Goal: Transaction & Acquisition: Purchase product/service

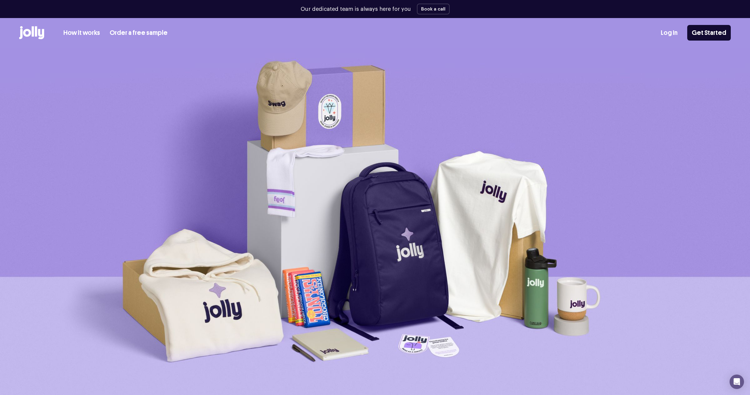
click at [88, 38] on link "How it works" at bounding box center [81, 33] width 37 height 10
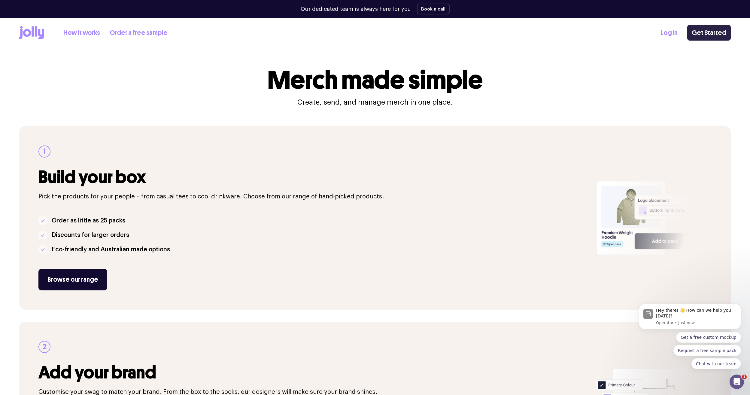
click at [704, 36] on link "Get Started" at bounding box center [709, 33] width 44 height 16
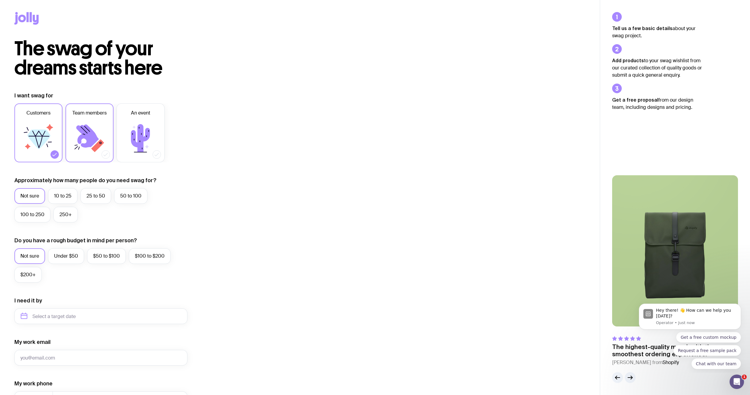
click at [100, 134] on icon at bounding box center [90, 138] width 36 height 36
click at [0, 0] on input "Team members" at bounding box center [0, 0] width 0 height 0
click at [32, 138] on icon at bounding box center [38, 139] width 23 height 20
click at [0, 0] on input "Customers" at bounding box center [0, 0] width 0 height 0
click at [44, 139] on icon at bounding box center [38, 139] width 23 height 20
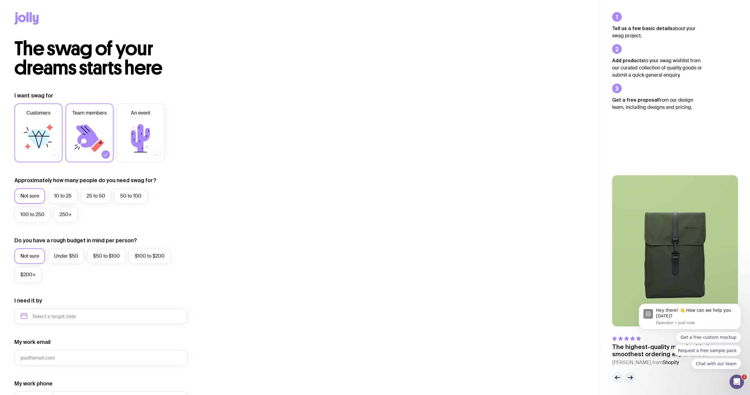
click at [0, 0] on input "Customers" at bounding box center [0, 0] width 0 height 0
click at [88, 133] on icon at bounding box center [87, 135] width 23 height 23
click at [0, 0] on input "Team members" at bounding box center [0, 0] width 0 height 0
click at [63, 194] on label "10 to 25" at bounding box center [62, 196] width 29 height 16
click at [0, 0] on input "10 to 25" at bounding box center [0, 0] width 0 height 0
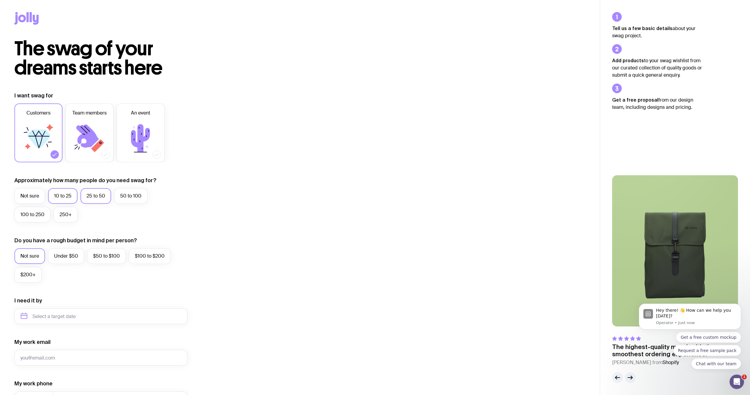
click at [89, 196] on label "25 to 50" at bounding box center [96, 196] width 31 height 16
click at [0, 0] on input "25 to 50" at bounding box center [0, 0] width 0 height 0
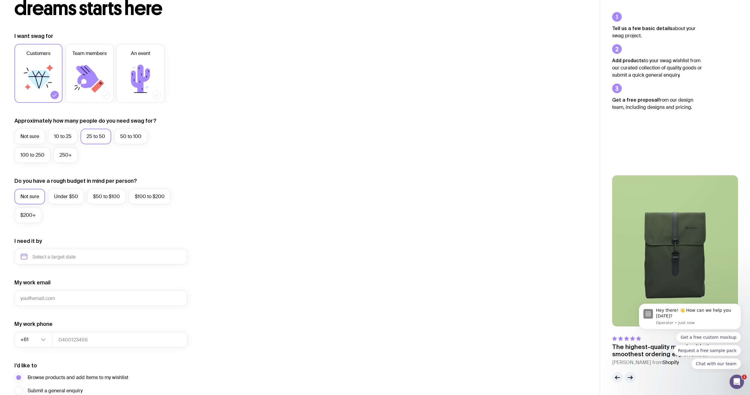
scroll to position [60, 0]
click at [148, 196] on label "$100 to $200" at bounding box center [150, 196] width 42 height 16
click at [0, 0] on input "$100 to $200" at bounding box center [0, 0] width 0 height 0
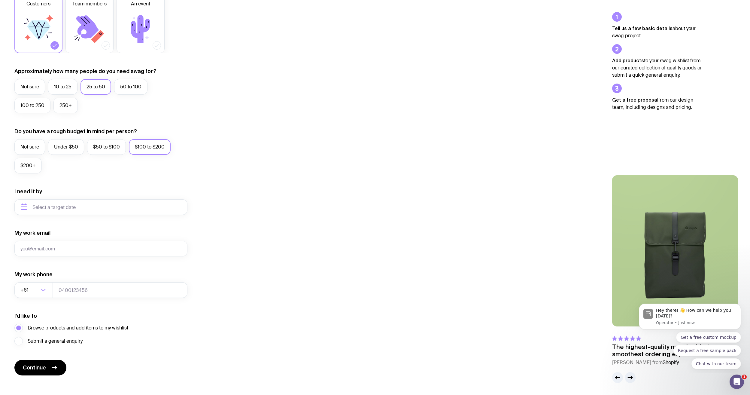
scroll to position [116, 0]
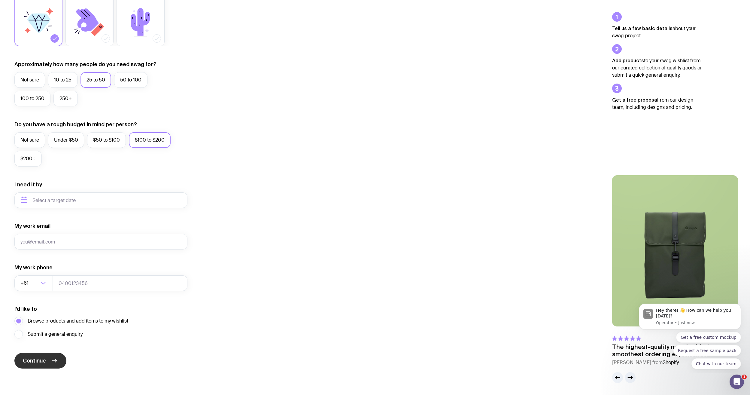
click at [43, 357] on span "Continue" at bounding box center [34, 360] width 23 height 7
click at [60, 244] on input "My work email" at bounding box center [100, 242] width 173 height 16
type input "[EMAIL_ADDRESS][DOMAIN_NAME]"
click at [53, 358] on icon "submit" at bounding box center [54, 360] width 7 height 7
click at [73, 287] on input "tel" at bounding box center [120, 283] width 135 height 16
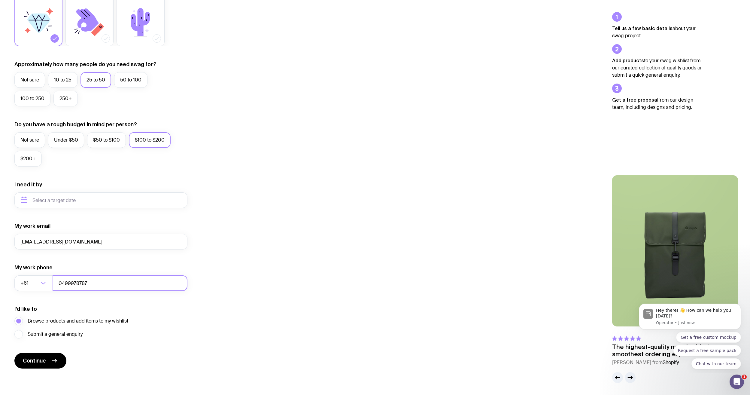
type input "0499978787"
click at [39, 368] on div "The swag of your dreams starts here I want swag for Customers Team members An e…" at bounding box center [300, 153] width 600 height 460
click at [42, 360] on span "Continue" at bounding box center [34, 360] width 23 height 7
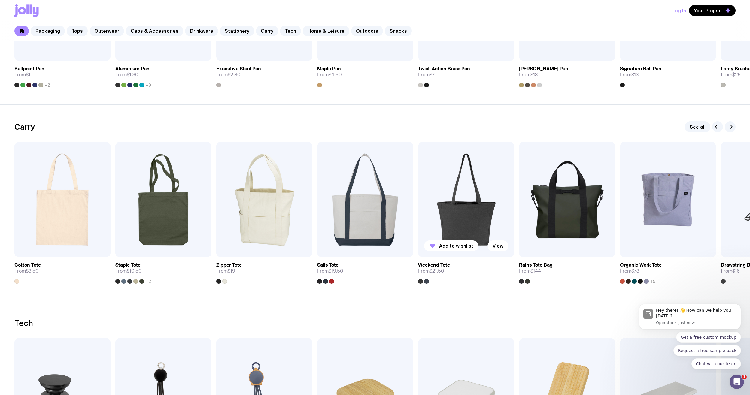
scroll to position [1202, 0]
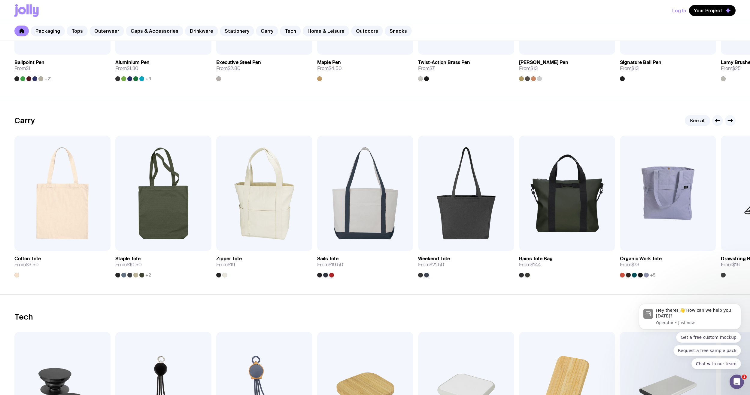
click at [731, 122] on icon "button" at bounding box center [730, 120] width 7 height 7
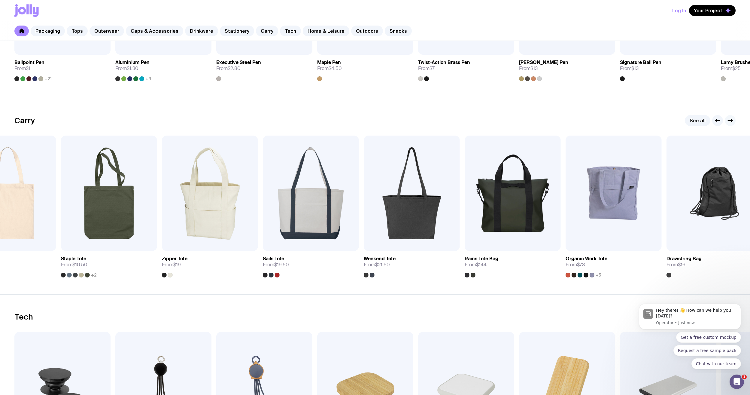
click at [731, 122] on icon "button" at bounding box center [730, 120] width 7 height 7
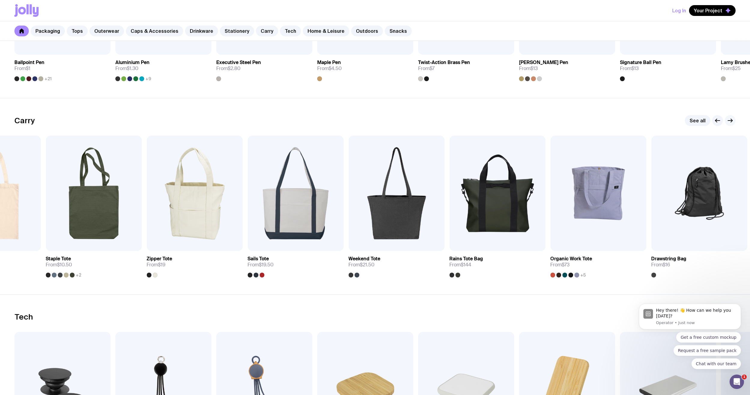
click at [731, 122] on icon "button" at bounding box center [730, 120] width 7 height 7
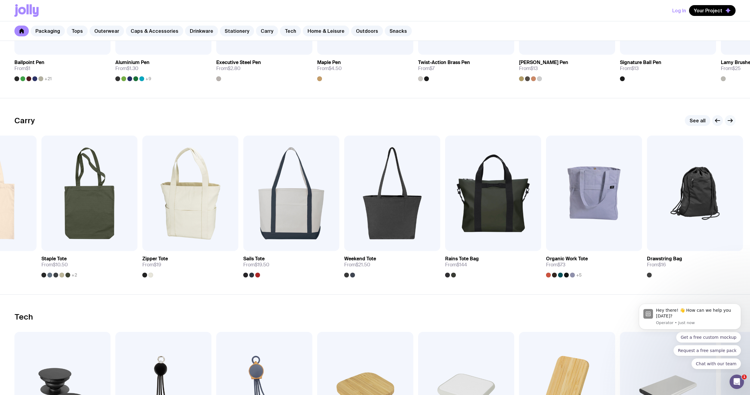
click at [731, 122] on icon "button" at bounding box center [730, 120] width 7 height 7
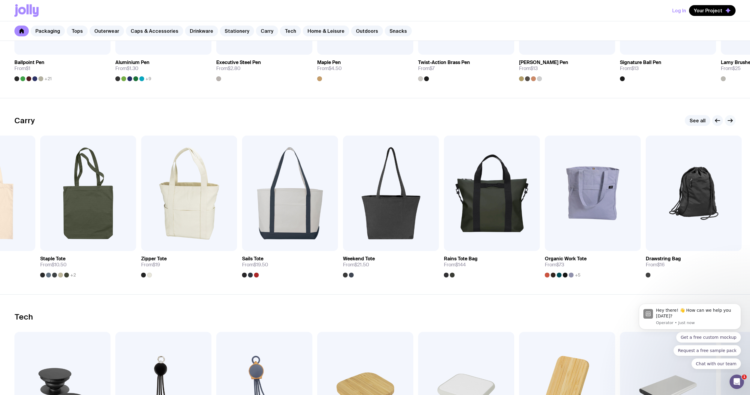
click at [731, 122] on icon "button" at bounding box center [730, 120] width 7 height 7
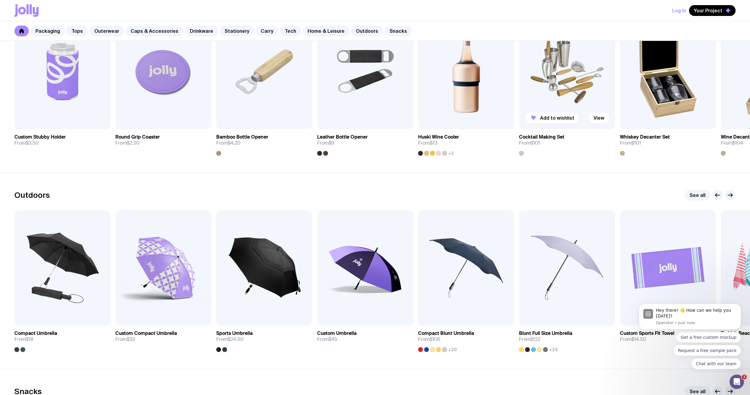
scroll to position [1803, 0]
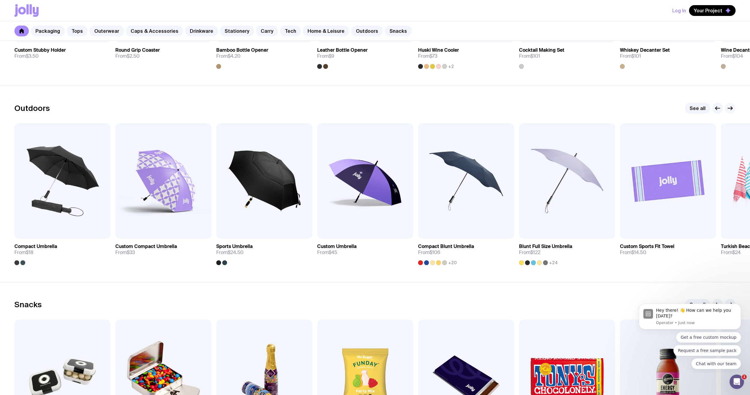
click at [733, 107] on icon "button" at bounding box center [730, 108] width 7 height 7
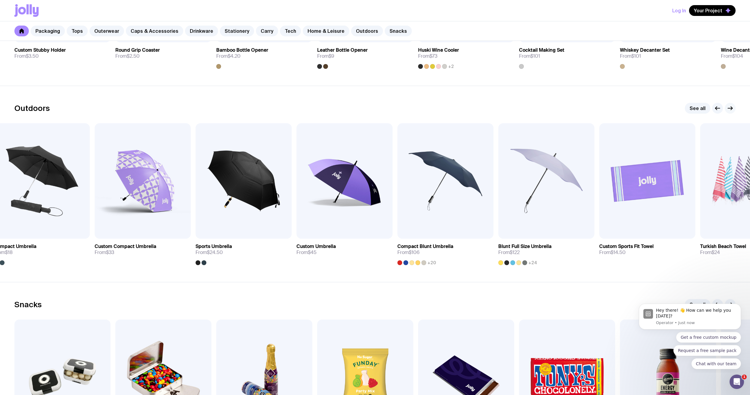
click at [733, 107] on icon "button" at bounding box center [730, 108] width 7 height 7
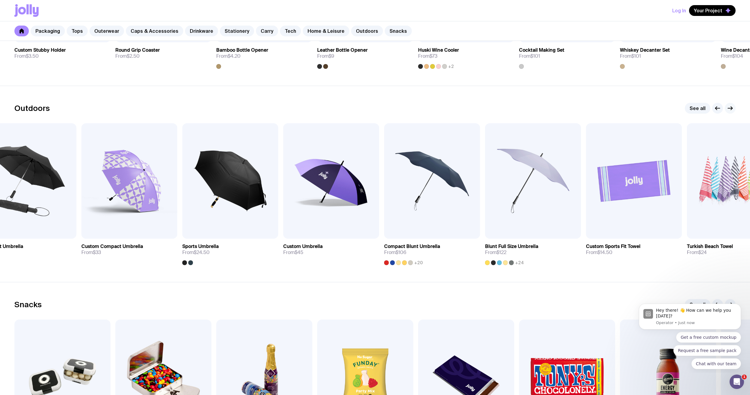
click at [733, 107] on icon "button" at bounding box center [730, 108] width 7 height 7
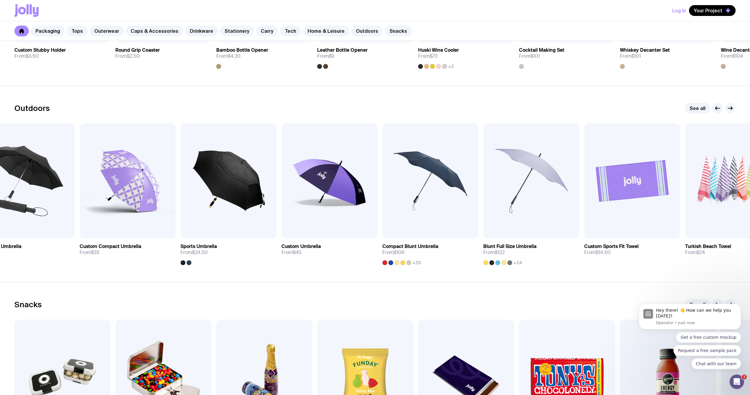
click at [733, 107] on icon "button" at bounding box center [730, 108] width 7 height 7
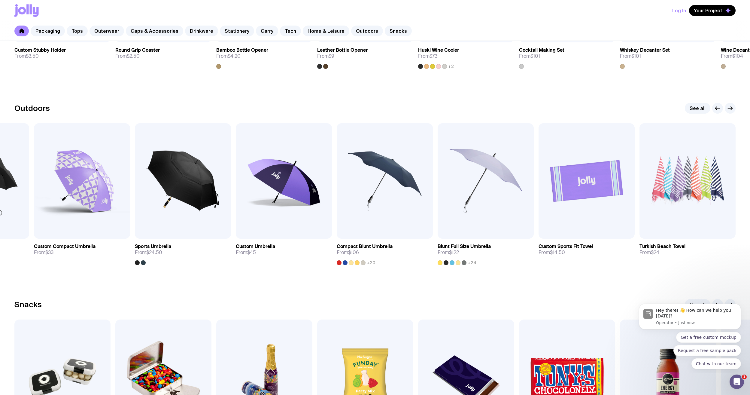
click at [732, 114] on div "Outdoors See all Add to wishlist View Compact Umbrella From $18 Add to wishlist…" at bounding box center [374, 184] width 721 height 162
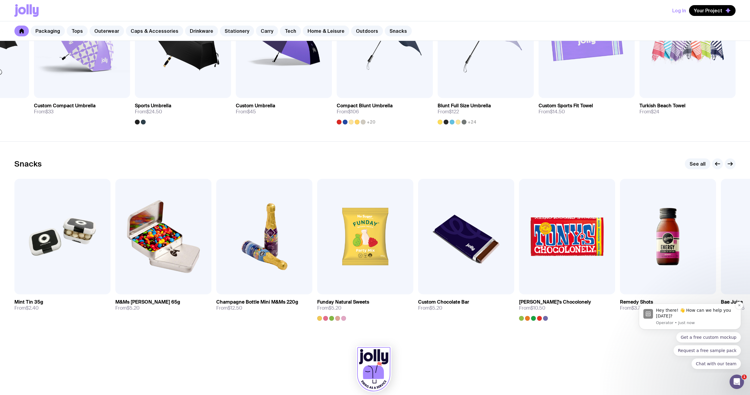
scroll to position [1952, 0]
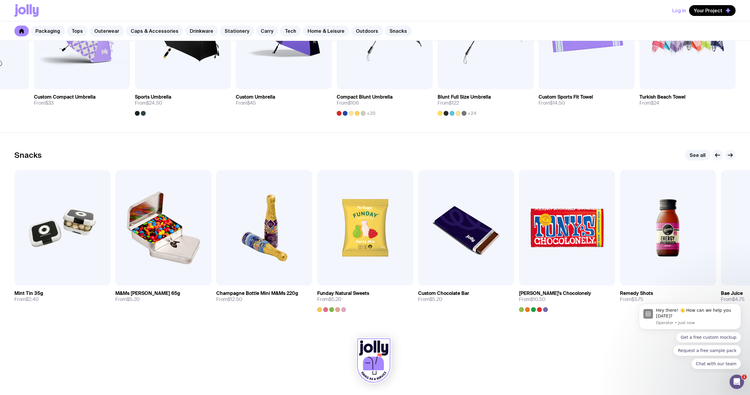
click at [732, 155] on icon "button" at bounding box center [730, 155] width 5 height 0
